Goal: Task Accomplishment & Management: Manage account settings

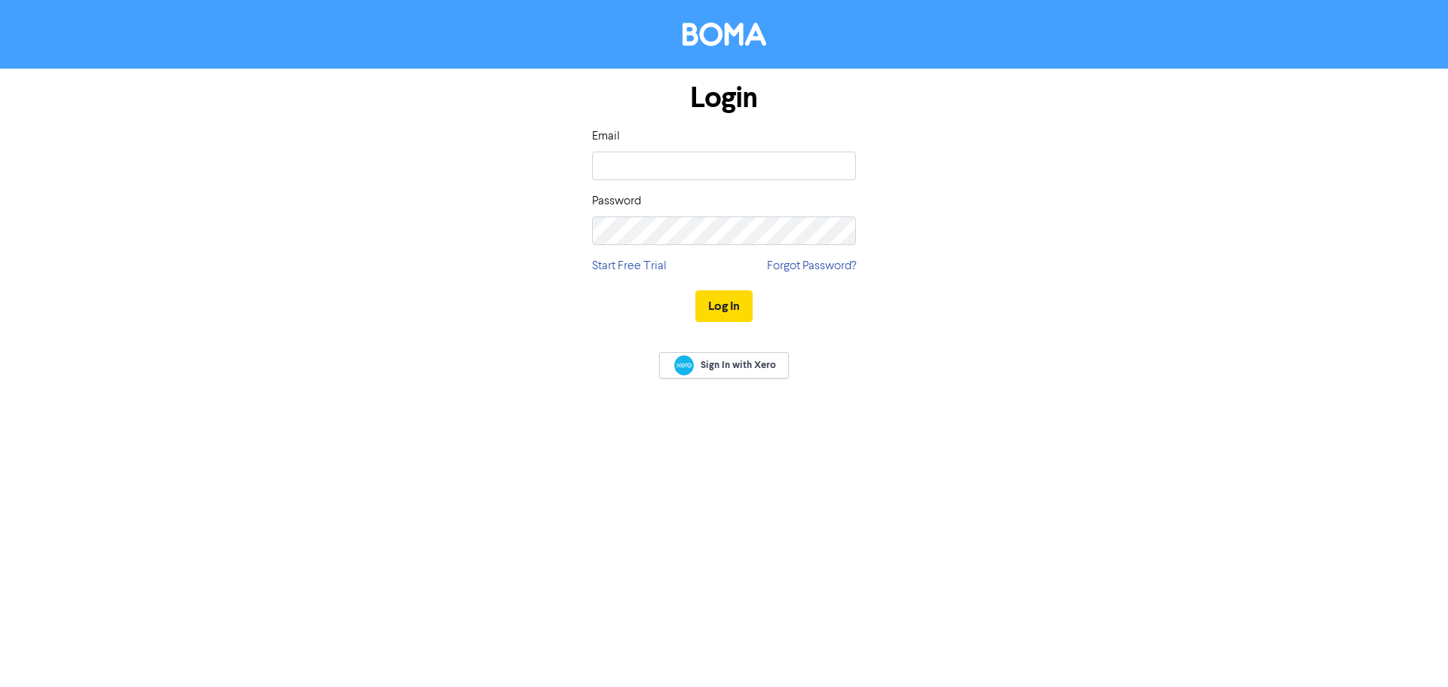
click at [683, 157] on input "email" at bounding box center [724, 166] width 264 height 29
type input "[EMAIL_ADDRESS][DOMAIN_NAME]"
click at [393, 173] on div "Login Email [EMAIL_ADDRESS][DOMAIN_NAME] Password Start Free Trial Forgot Passw…" at bounding box center [724, 203] width 860 height 268
type input "caitlin.e@eea-advisory.com.au"
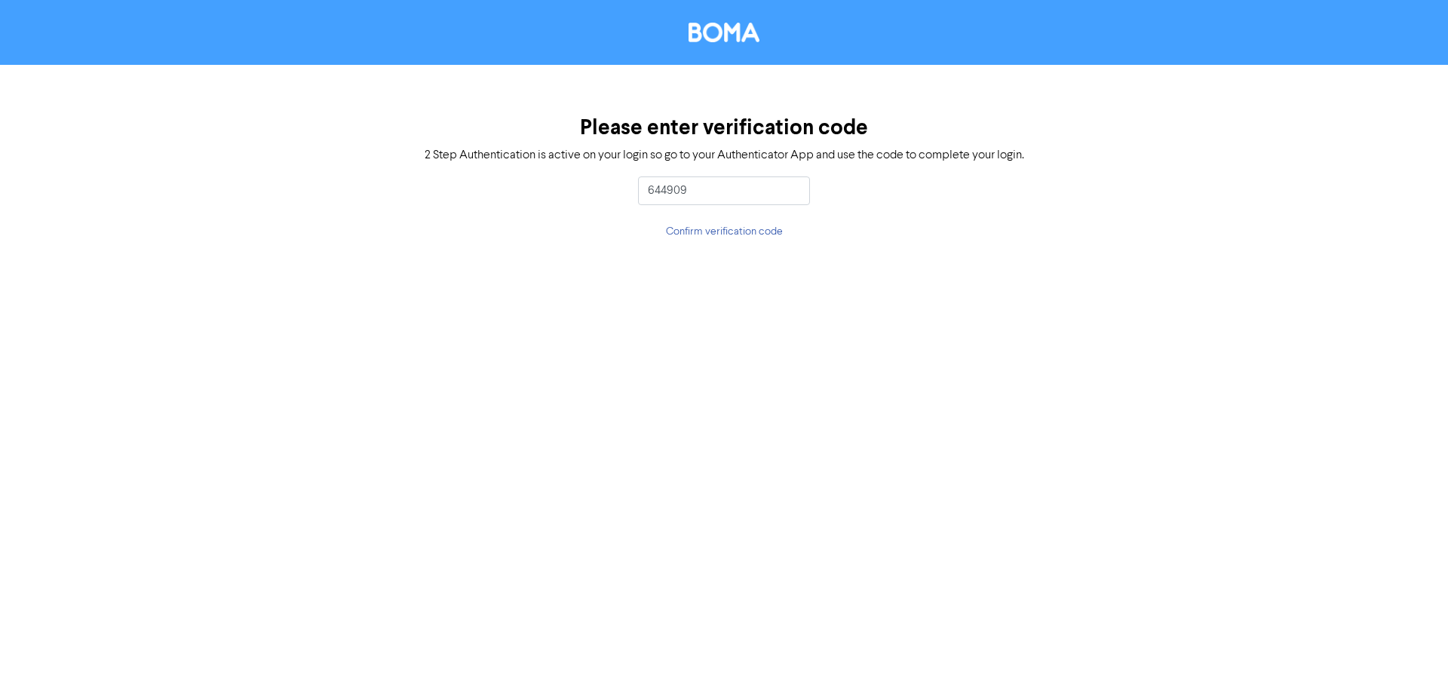
type input "644909"
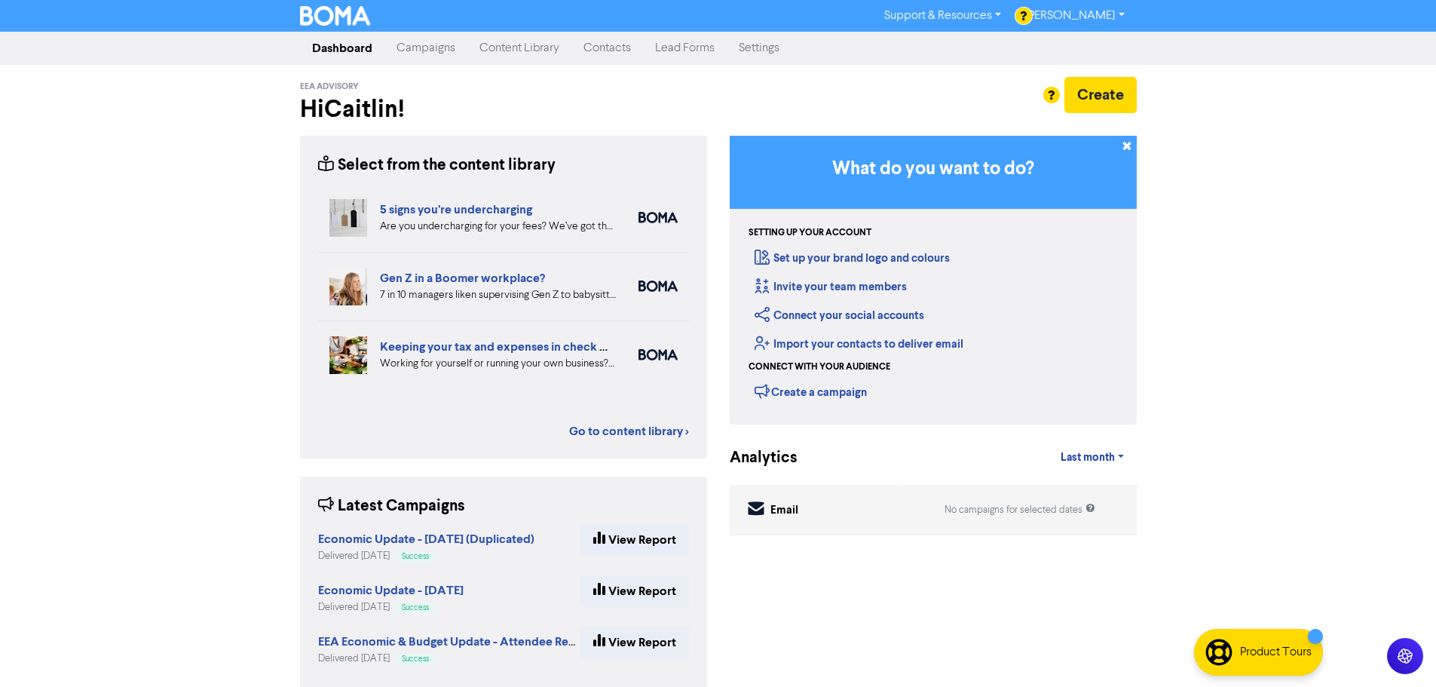
click at [612, 49] on link "Contacts" at bounding box center [608, 48] width 72 height 30
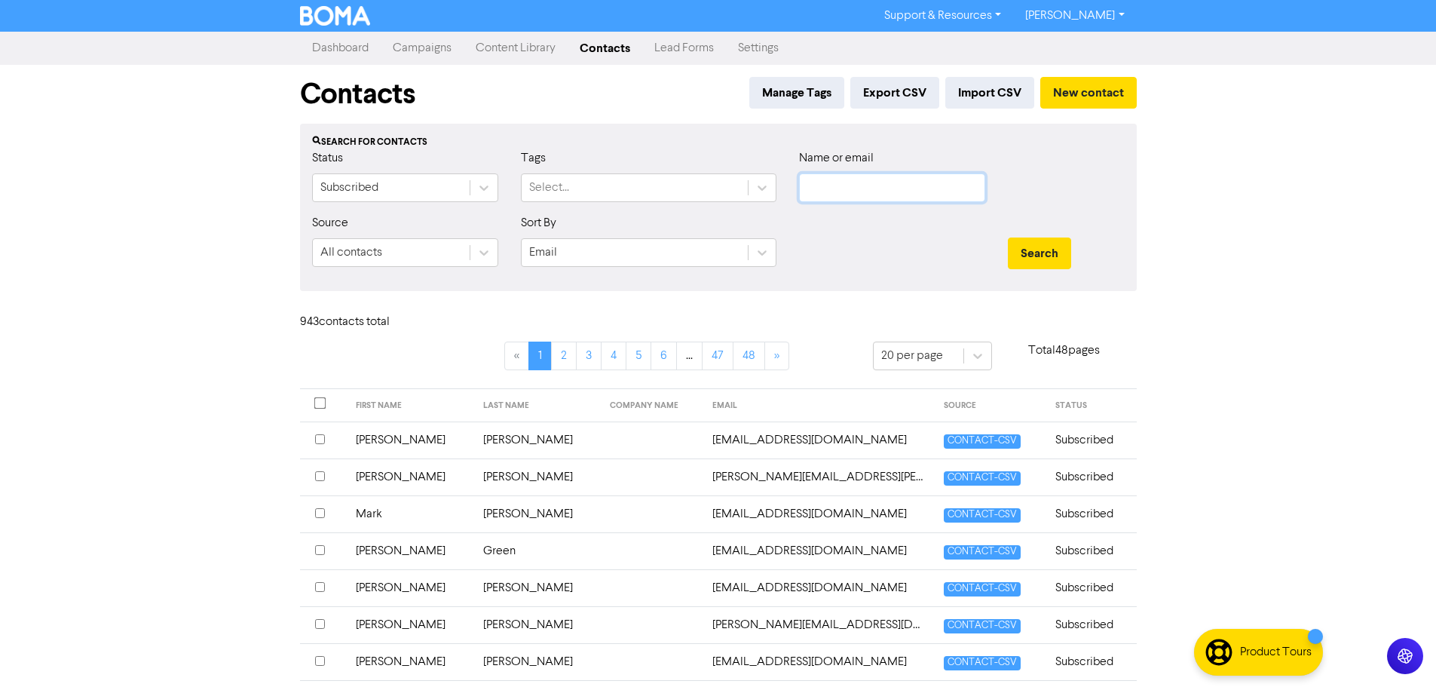
click at [820, 187] on input "text" at bounding box center [892, 187] width 186 height 29
type input "nguyen"
click at [1008, 238] on button "Search" at bounding box center [1039, 254] width 63 height 32
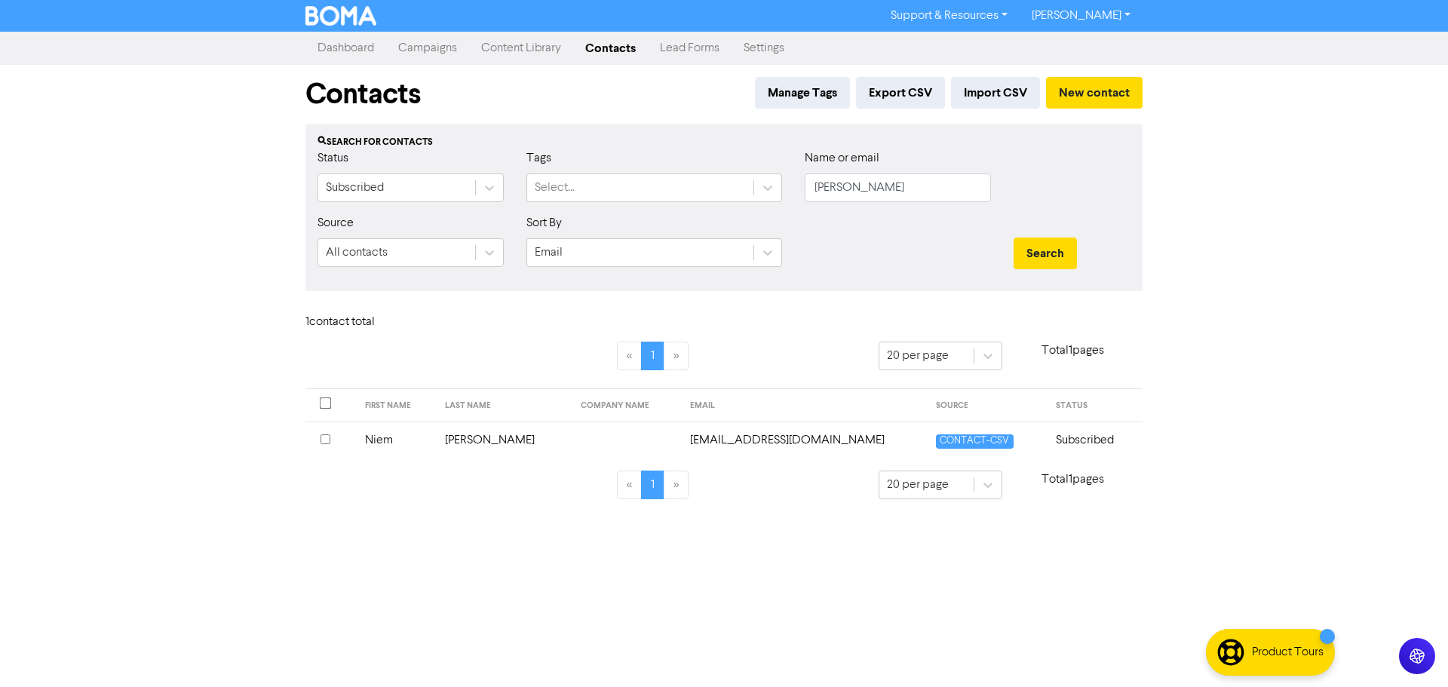
click at [329, 445] on div at bounding box center [330, 440] width 20 height 18
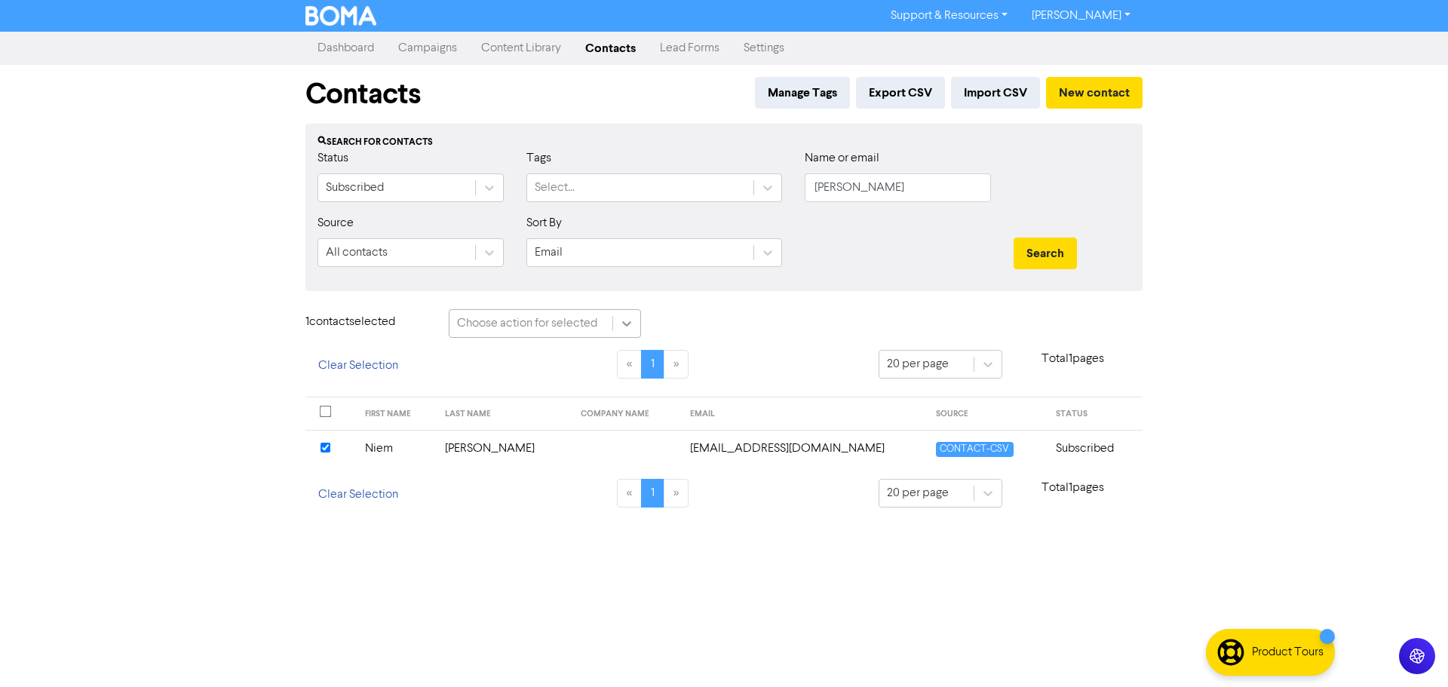
click at [623, 331] on icon at bounding box center [626, 323] width 15 height 15
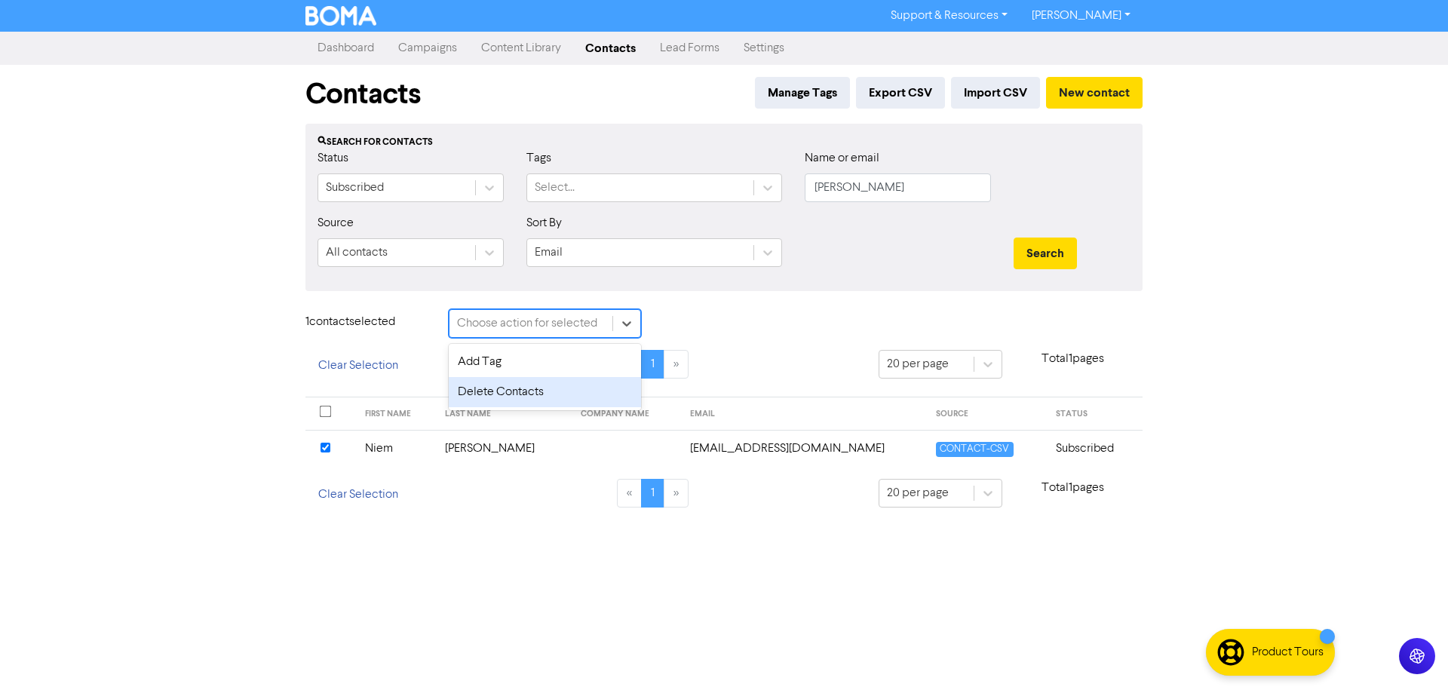
click at [598, 397] on div "Delete Contacts" at bounding box center [545, 392] width 192 height 30
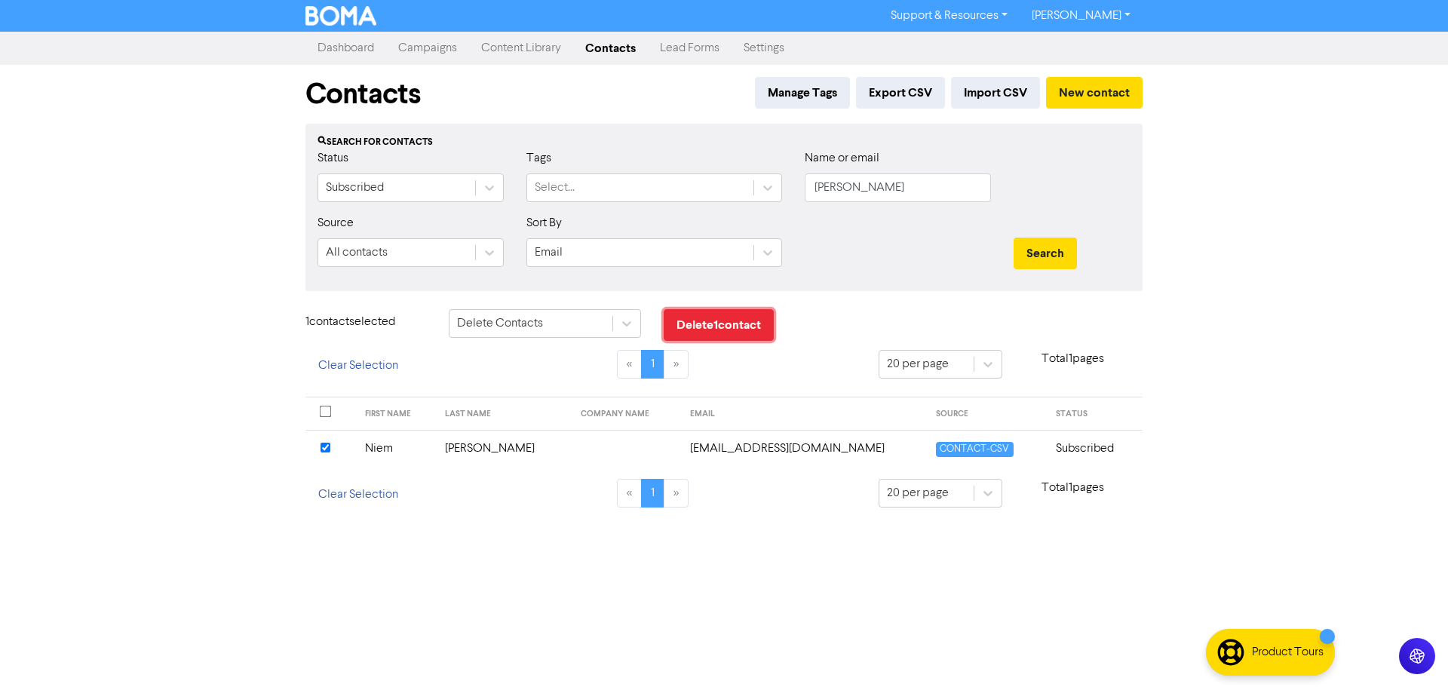
click at [720, 329] on button "Delete 1 contact" at bounding box center [719, 325] width 110 height 32
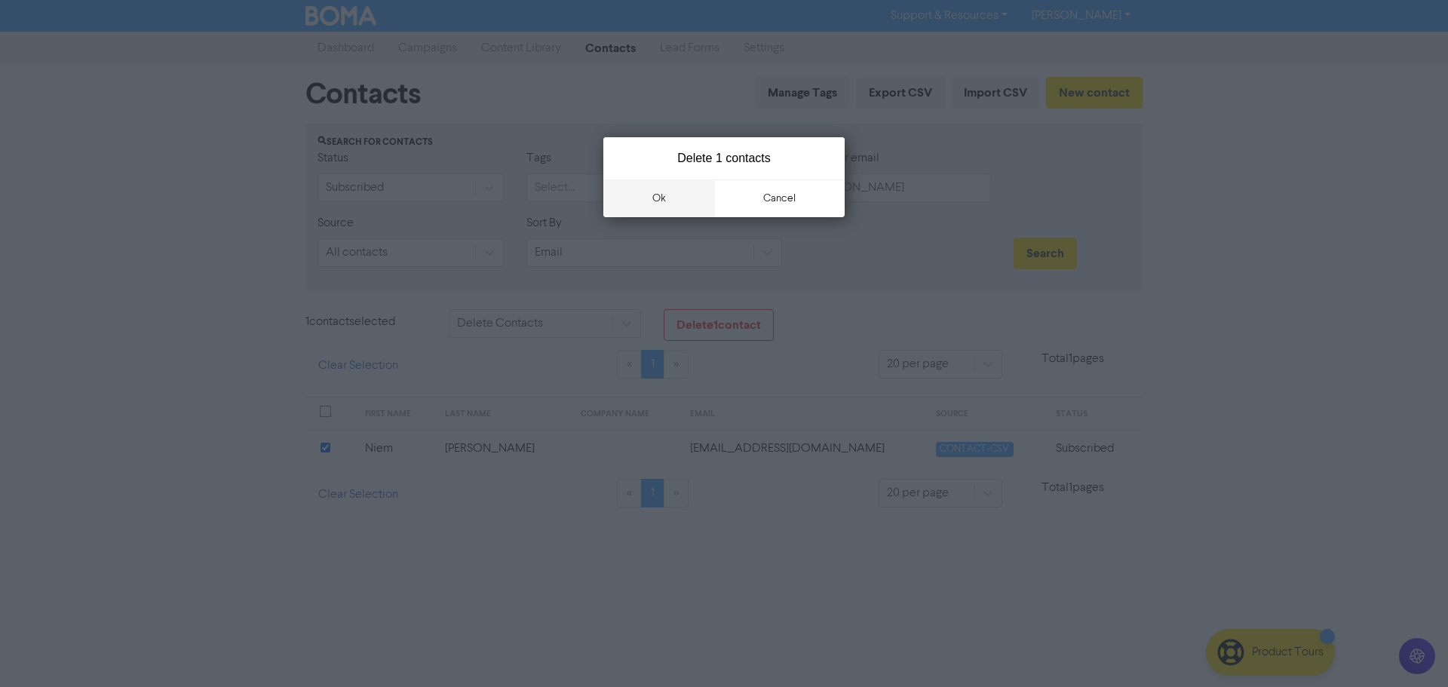
click at [688, 208] on button "ok" at bounding box center [659, 198] width 112 height 38
